Goal: Information Seeking & Learning: Learn about a topic

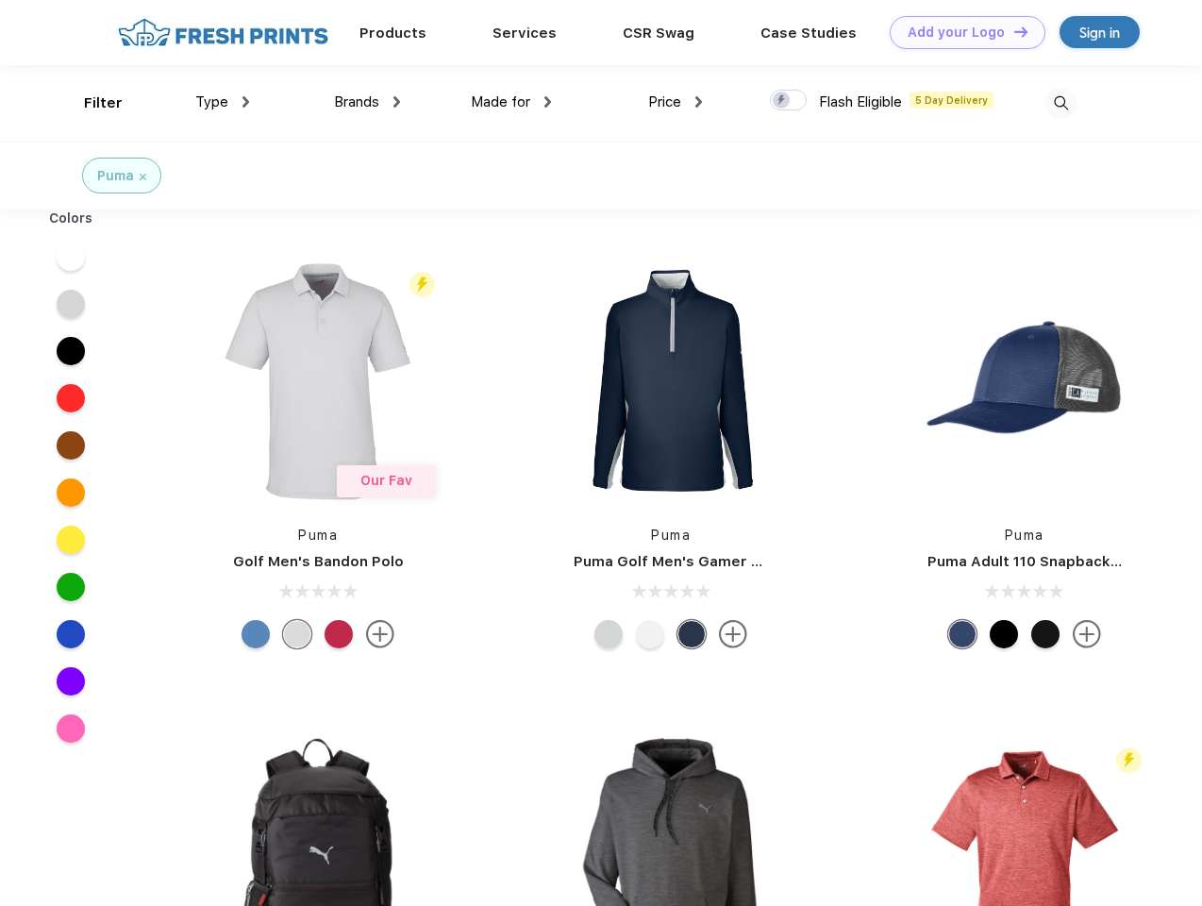
click at [961, 32] on link "Add your Logo Design Tool" at bounding box center [968, 32] width 156 height 33
click at [0, 0] on div "Design Tool" at bounding box center [0, 0] width 0 height 0
click at [1013, 31] on link "Add your Logo Design Tool" at bounding box center [968, 32] width 156 height 33
click at [91, 103] on div "Filter" at bounding box center [103, 103] width 39 height 22
click at [223, 102] on span "Type" at bounding box center [211, 101] width 33 height 17
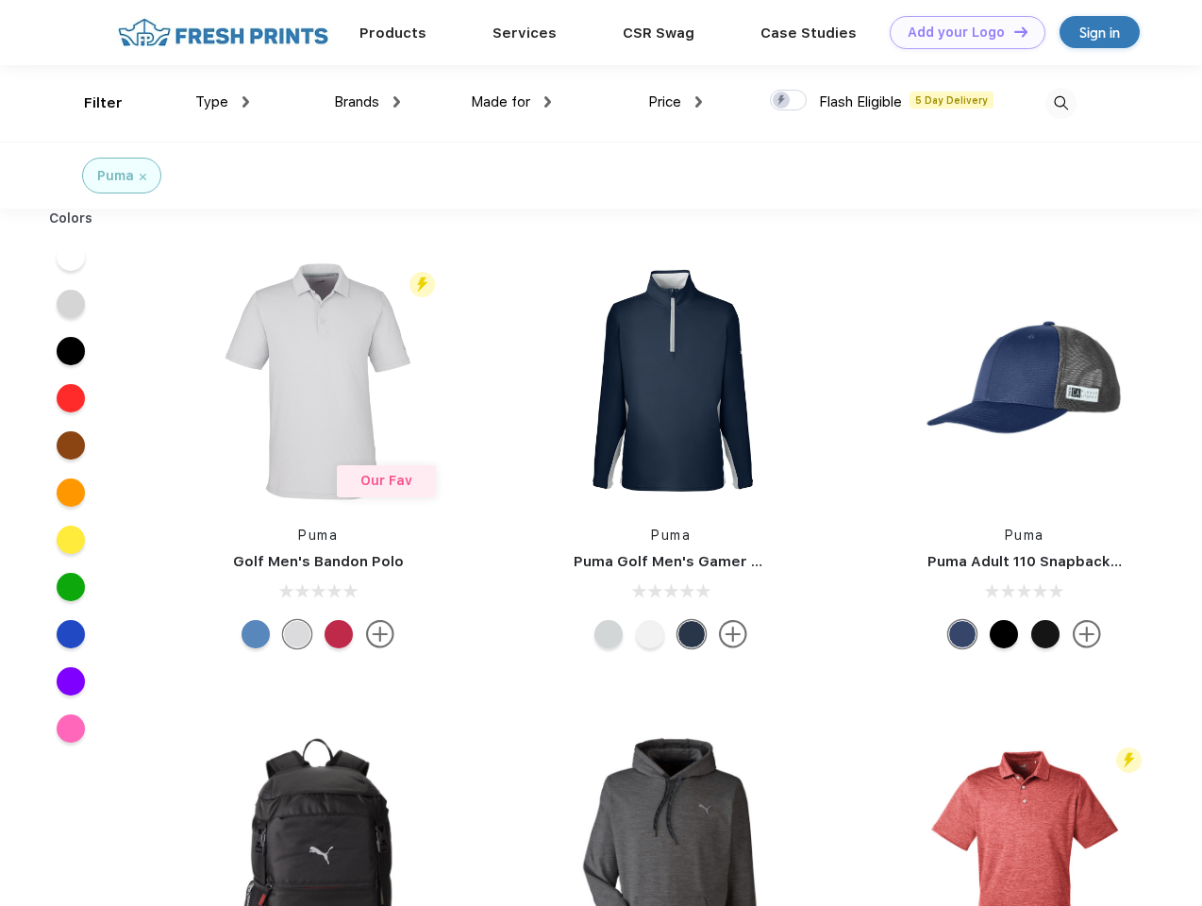
click at [367, 102] on span "Brands" at bounding box center [356, 101] width 45 height 17
click at [511, 102] on span "Made for" at bounding box center [500, 101] width 59 height 17
click at [676, 102] on span "Price" at bounding box center [664, 101] width 33 height 17
click at [789, 101] on div at bounding box center [788, 100] width 37 height 21
click at [782, 101] on input "checkbox" at bounding box center [776, 95] width 12 height 12
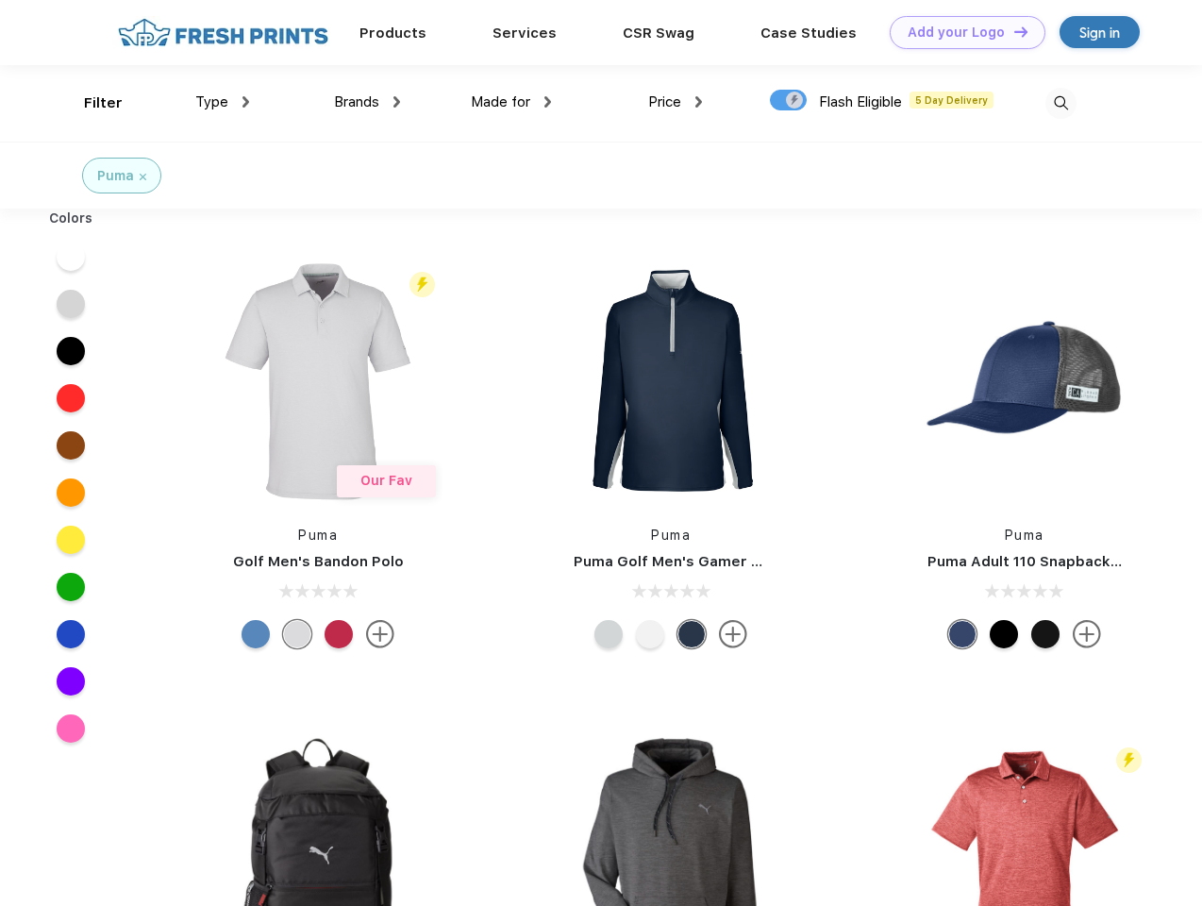
click at [1061, 103] on img at bounding box center [1061, 103] width 31 height 31
